Goal: Transaction & Acquisition: Purchase product/service

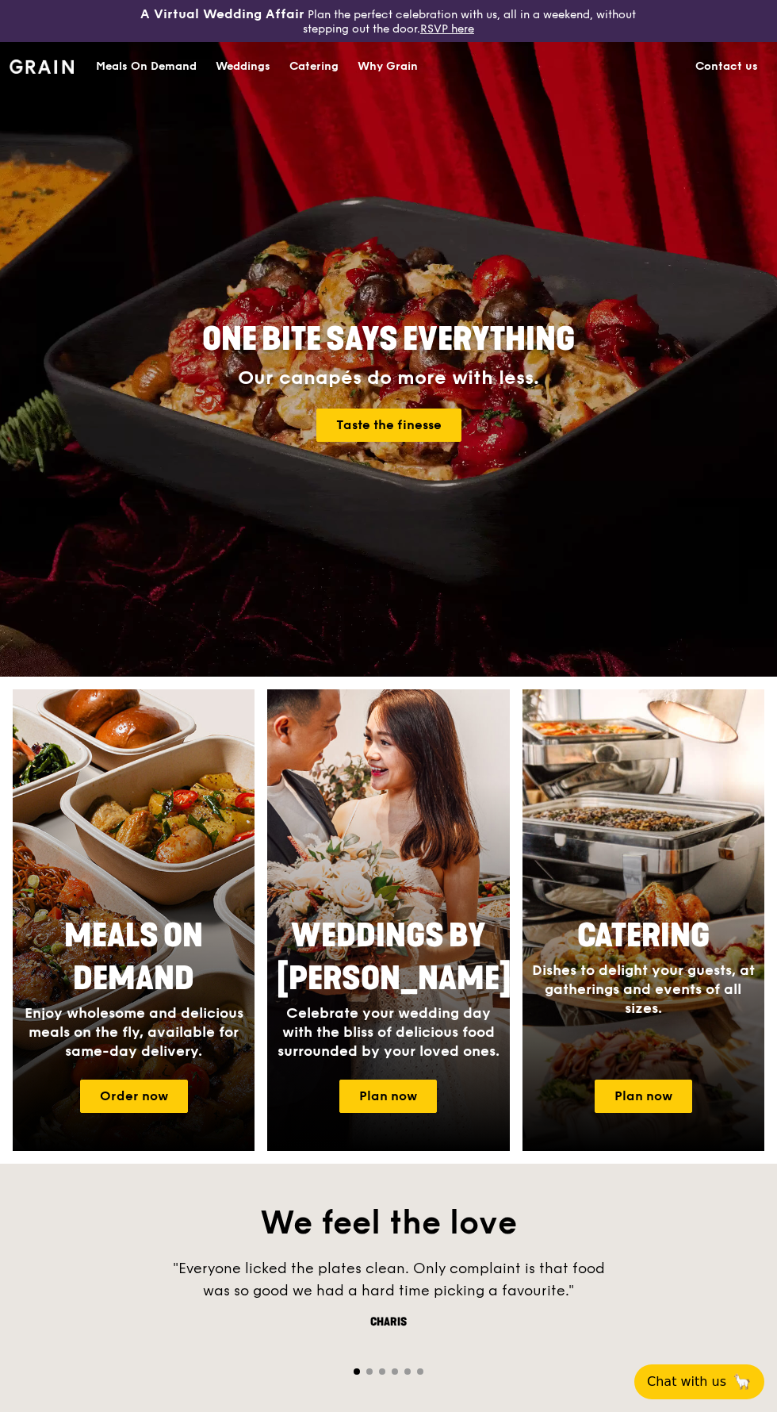
click at [175, 85] on div "Meals On Demand" at bounding box center [146, 67] width 101 height 48
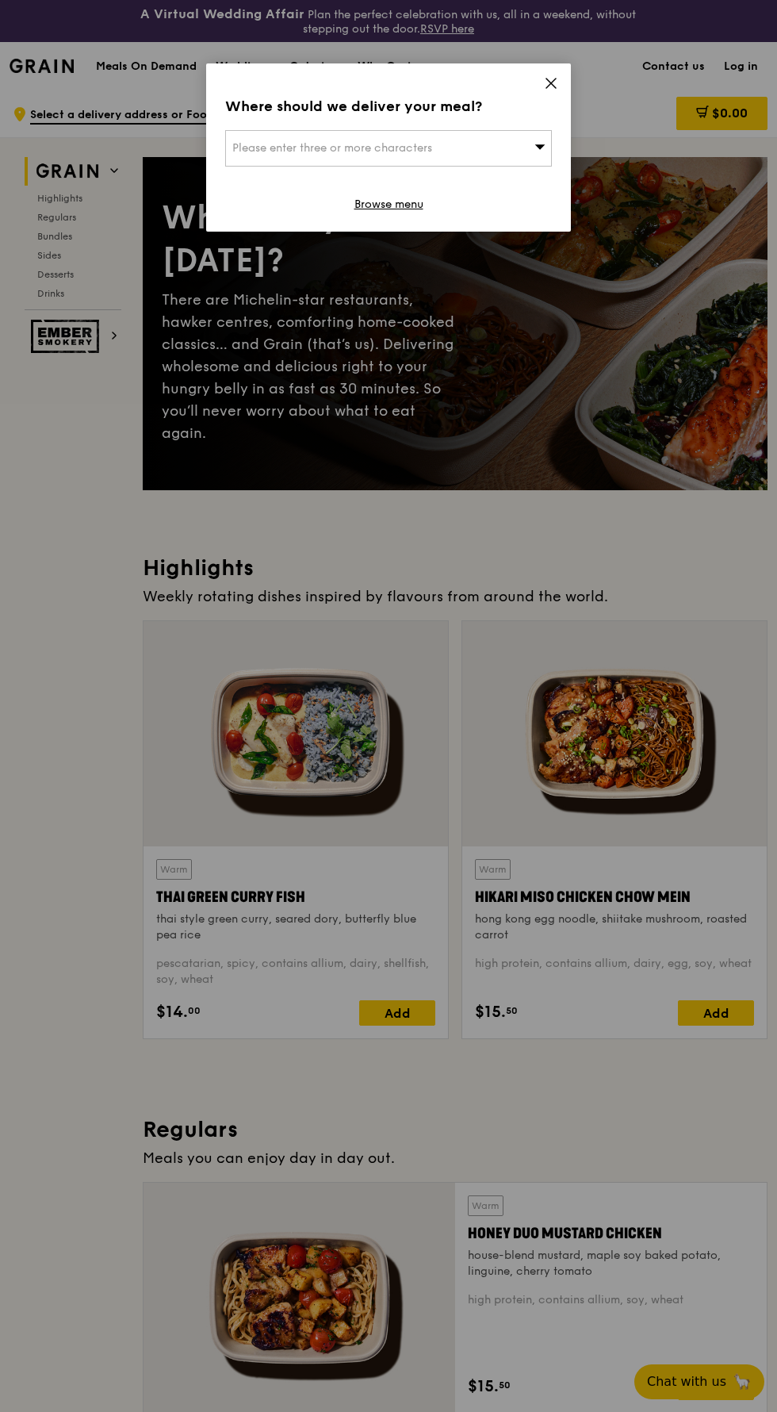
click at [457, 109] on div "Where should we deliver your meal?" at bounding box center [388, 106] width 327 height 22
click at [423, 164] on div "Please enter three or more characters" at bounding box center [388, 148] width 327 height 36
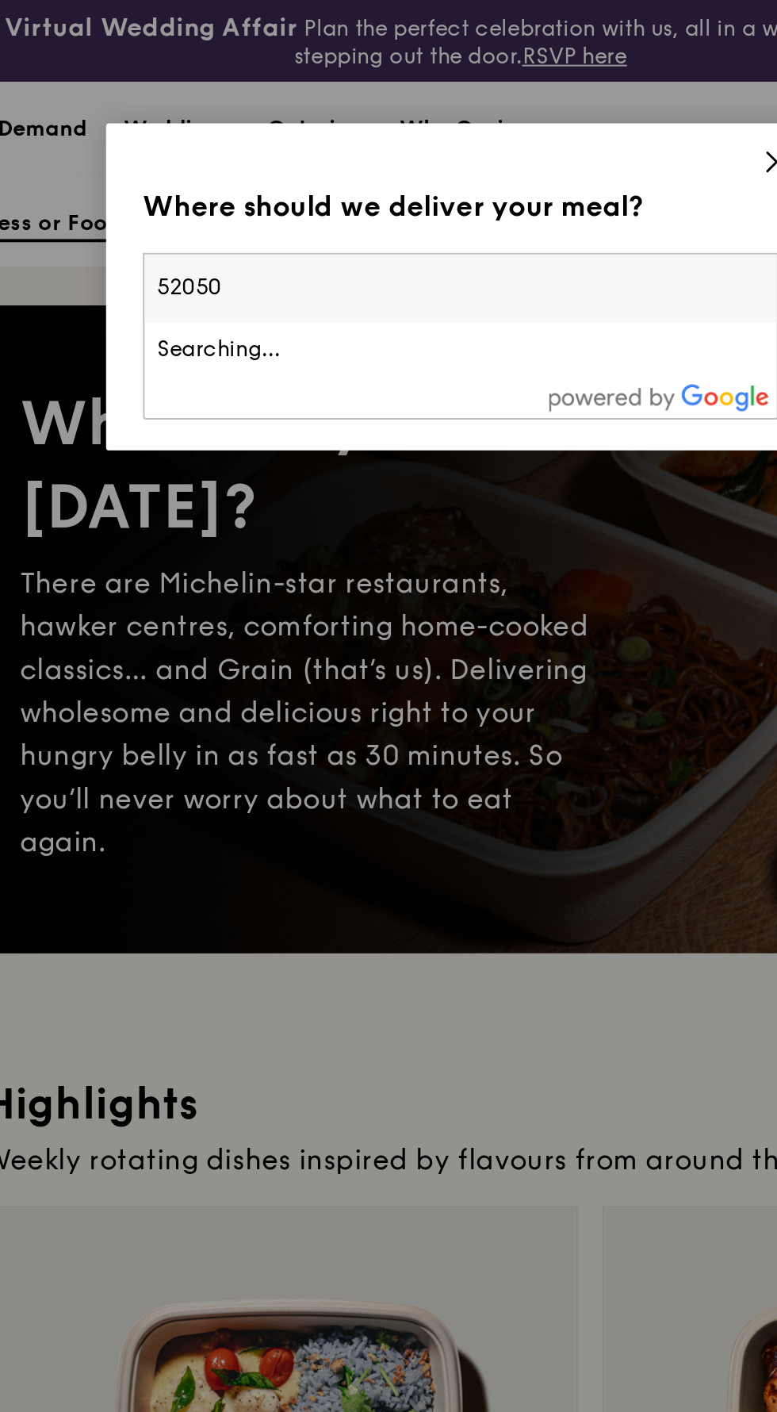
type input "520503"
click at [262, 174] on div "[STREET_ADDRESS]" at bounding box center [349, 180] width 235 height 16
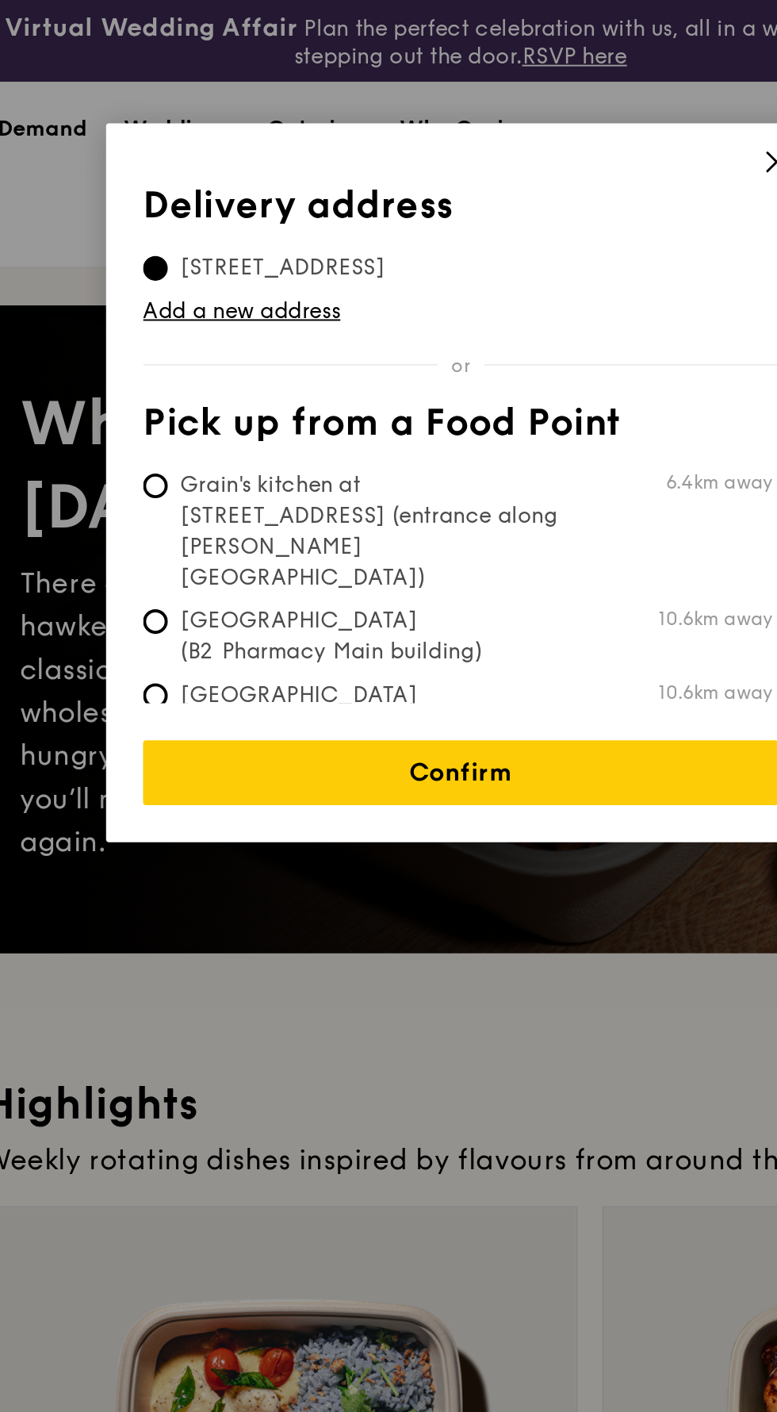
click at [404, 254] on span "Grain's kitchen at [STREET_ADDRESS] (entrance along [PERSON_NAME][GEOGRAPHIC_DA…" at bounding box center [343, 273] width 236 height 63
click at [238, 254] on input "Grain's kitchen at [STREET_ADDRESS] (entrance along [PERSON_NAME][GEOGRAPHIC_DA…" at bounding box center [231, 249] width 13 height 13
radio input "true"
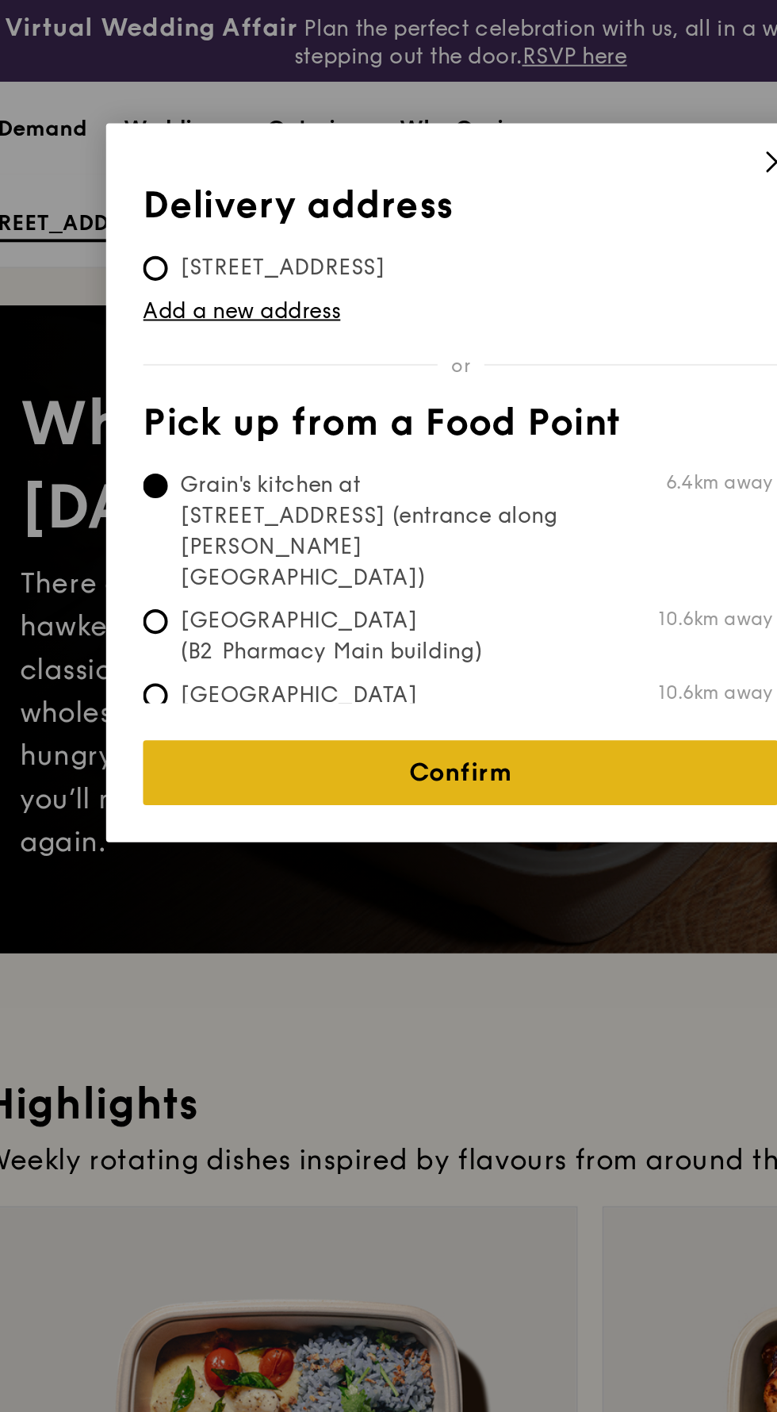
click at [447, 392] on link "Confirm" at bounding box center [388, 397] width 327 height 33
